Goal: Find specific page/section: Find specific page/section

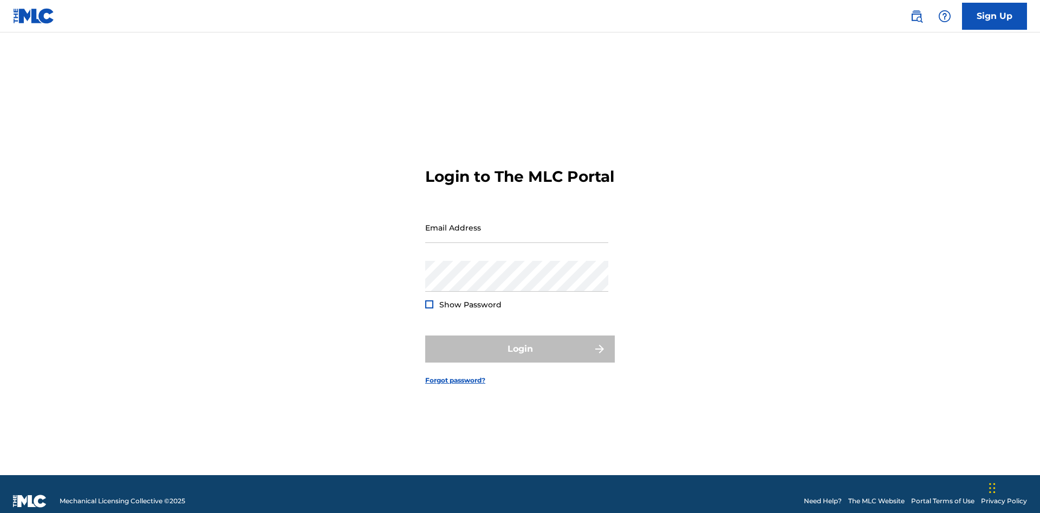
scroll to position [14, 0]
click at [517, 223] on input "Email Address" at bounding box center [516, 227] width 183 height 31
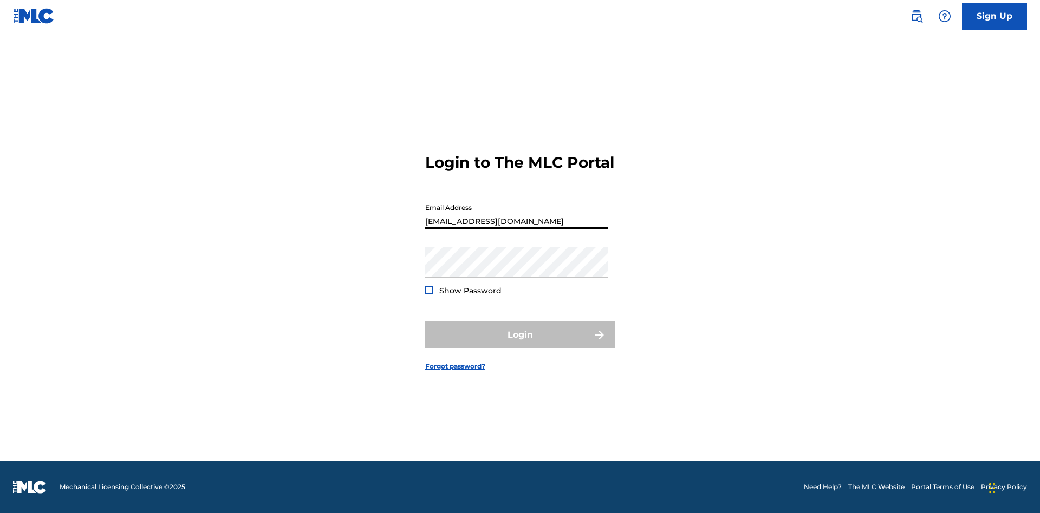
type input "[EMAIL_ADDRESS][DOMAIN_NAME]"
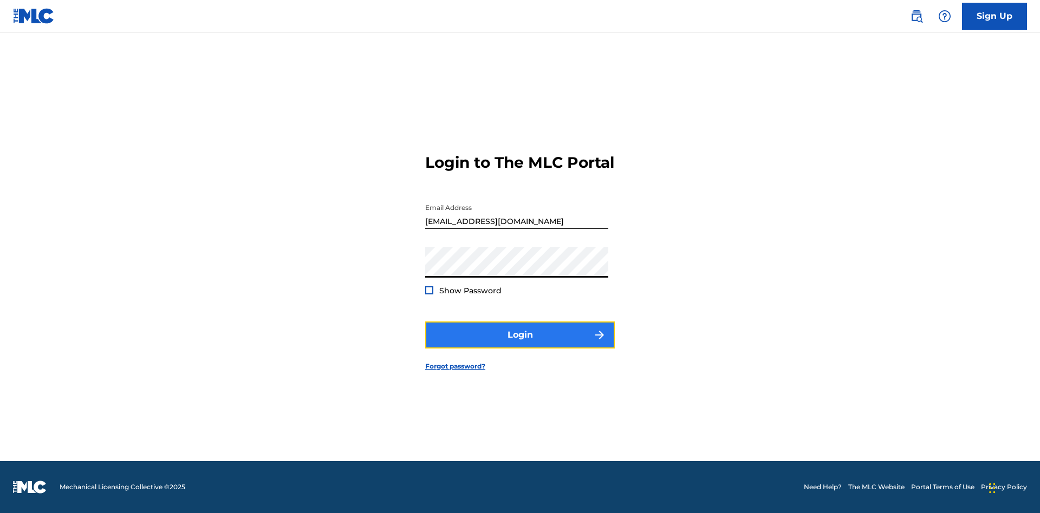
click at [520, 344] on button "Login" at bounding box center [520, 335] width 190 height 27
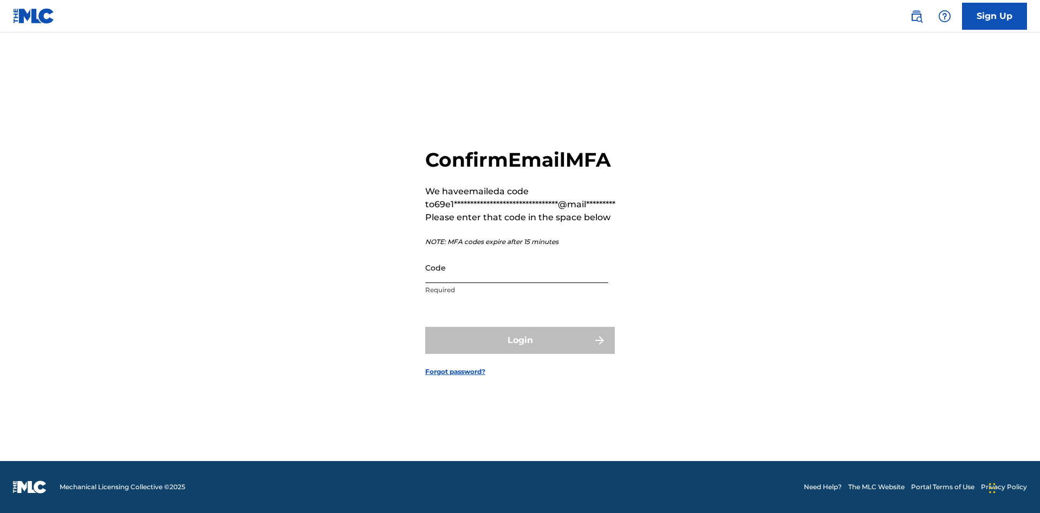
click at [517, 268] on input "Code" at bounding box center [516, 267] width 183 height 31
type input "020905"
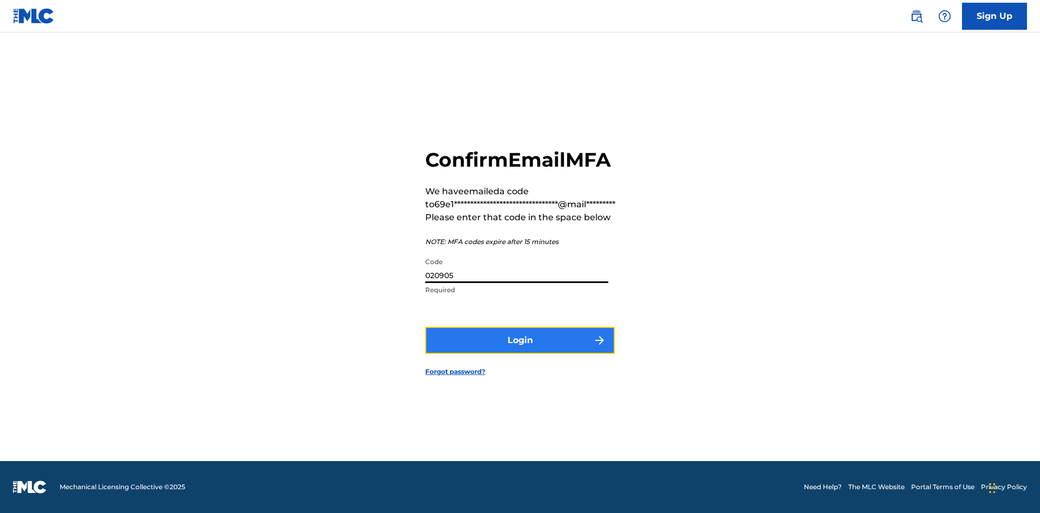
click at [520, 340] on button "Login" at bounding box center [520, 340] width 190 height 27
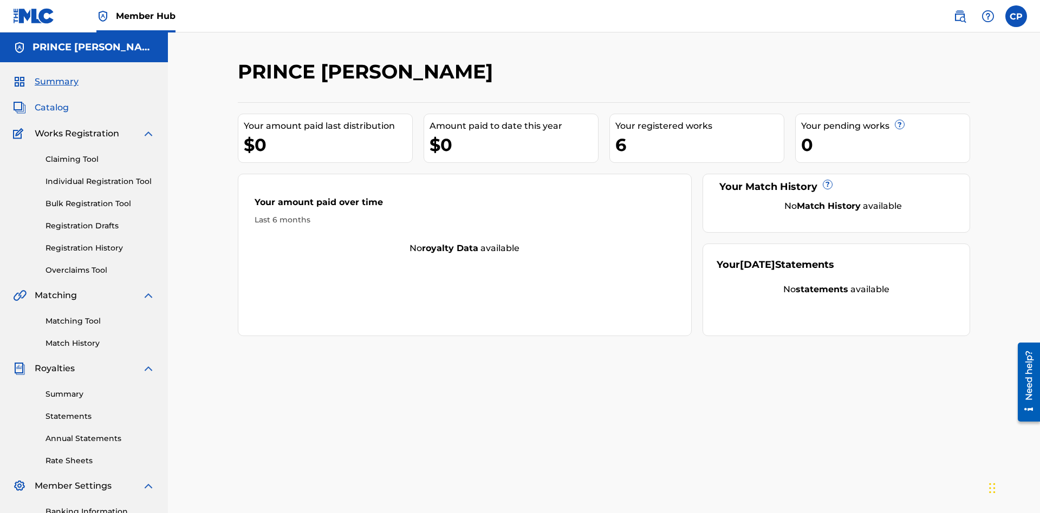
click at [51, 101] on span "Catalog" at bounding box center [52, 107] width 34 height 13
